Goal: Find specific page/section

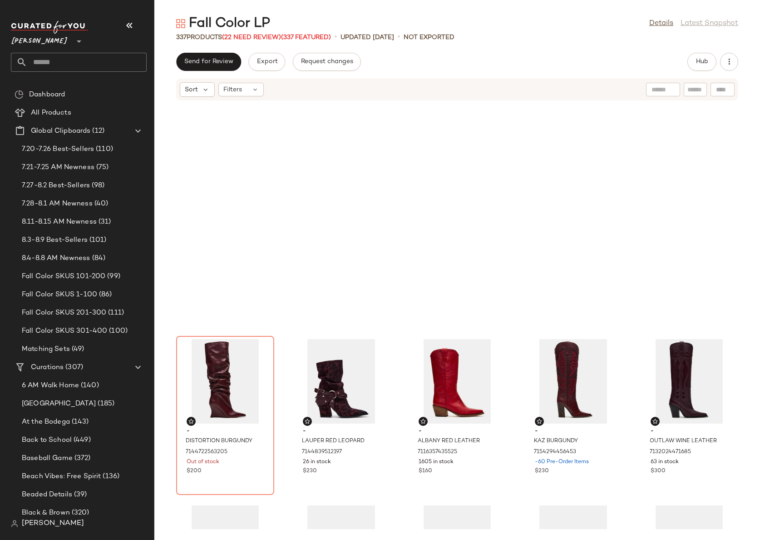
scroll to position [1686, 0]
